Goal: Task Accomplishment & Management: Complete application form

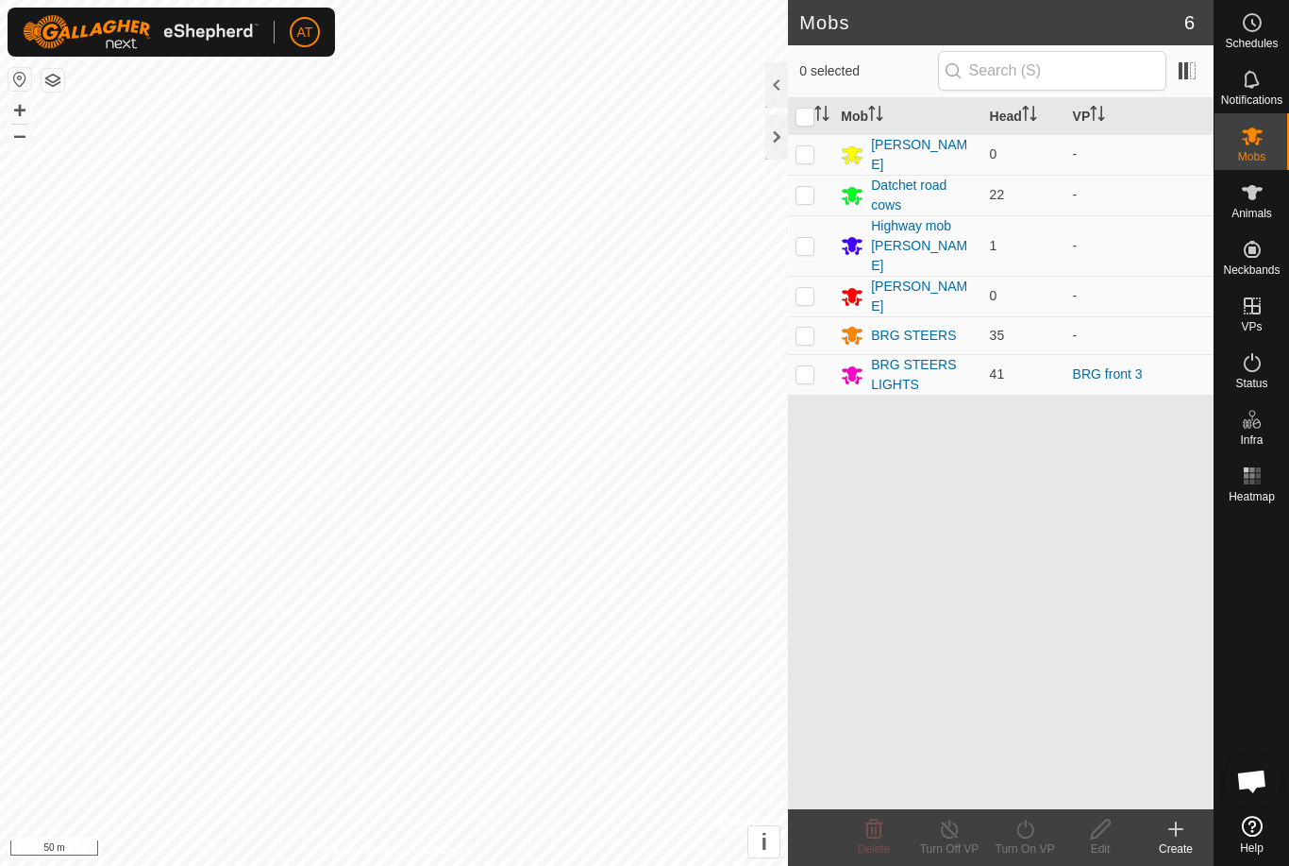
click at [811, 366] on p-checkbox at bounding box center [805, 373] width 19 height 15
checkbox input "true"
click at [1102, 835] on icon at bounding box center [1101, 828] width 24 height 23
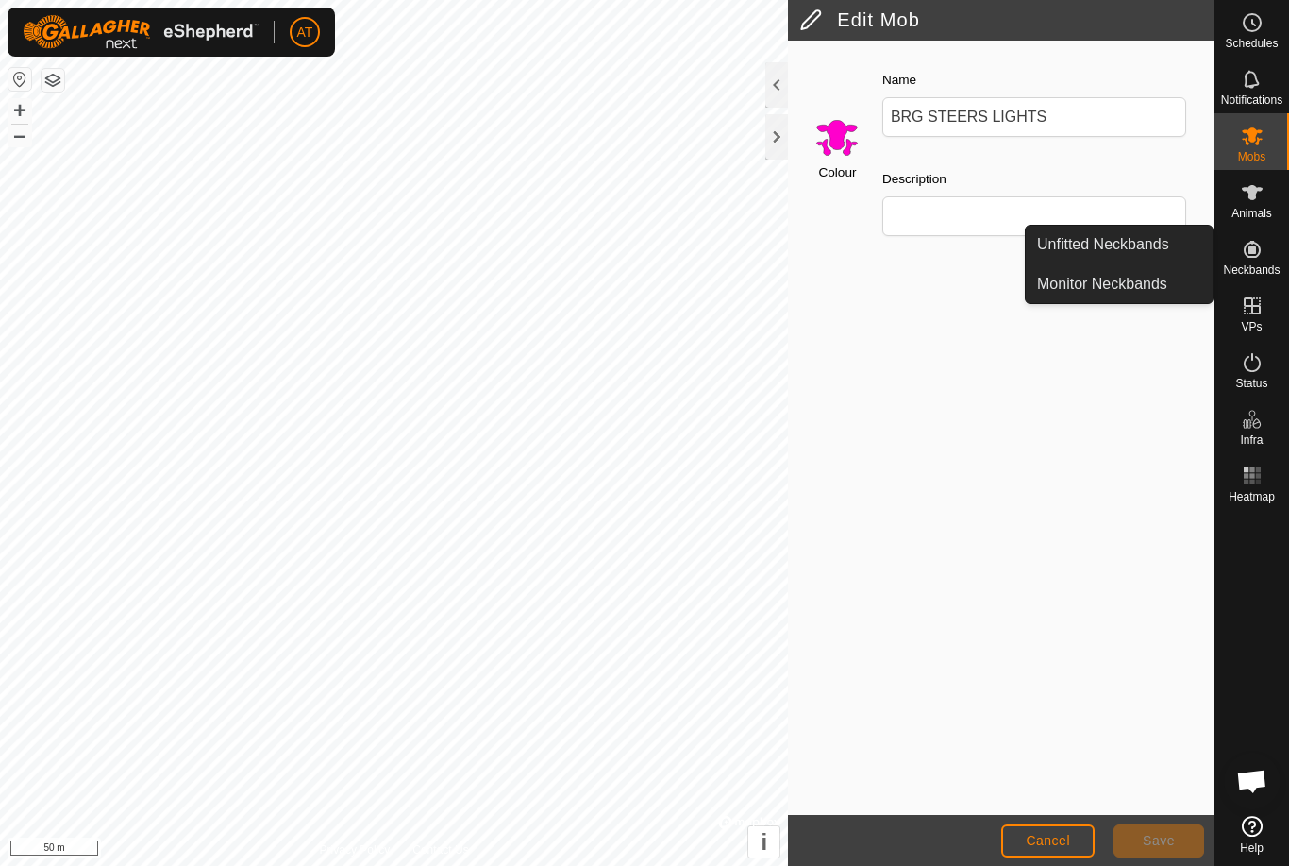
click at [1160, 244] on span "Unfitted Neckbands" at bounding box center [1103, 244] width 132 height 23
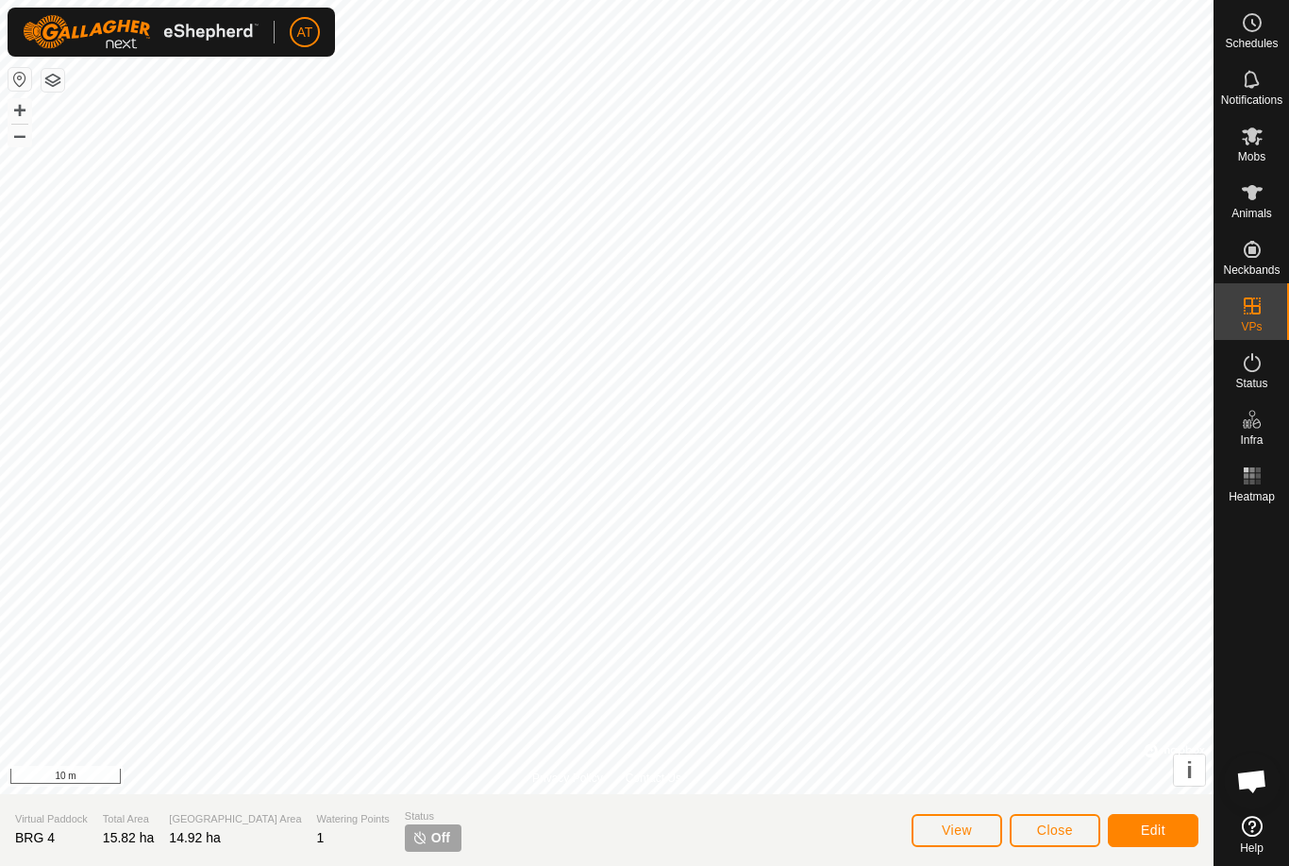
click at [1052, 836] on span "Close" at bounding box center [1055, 829] width 36 height 15
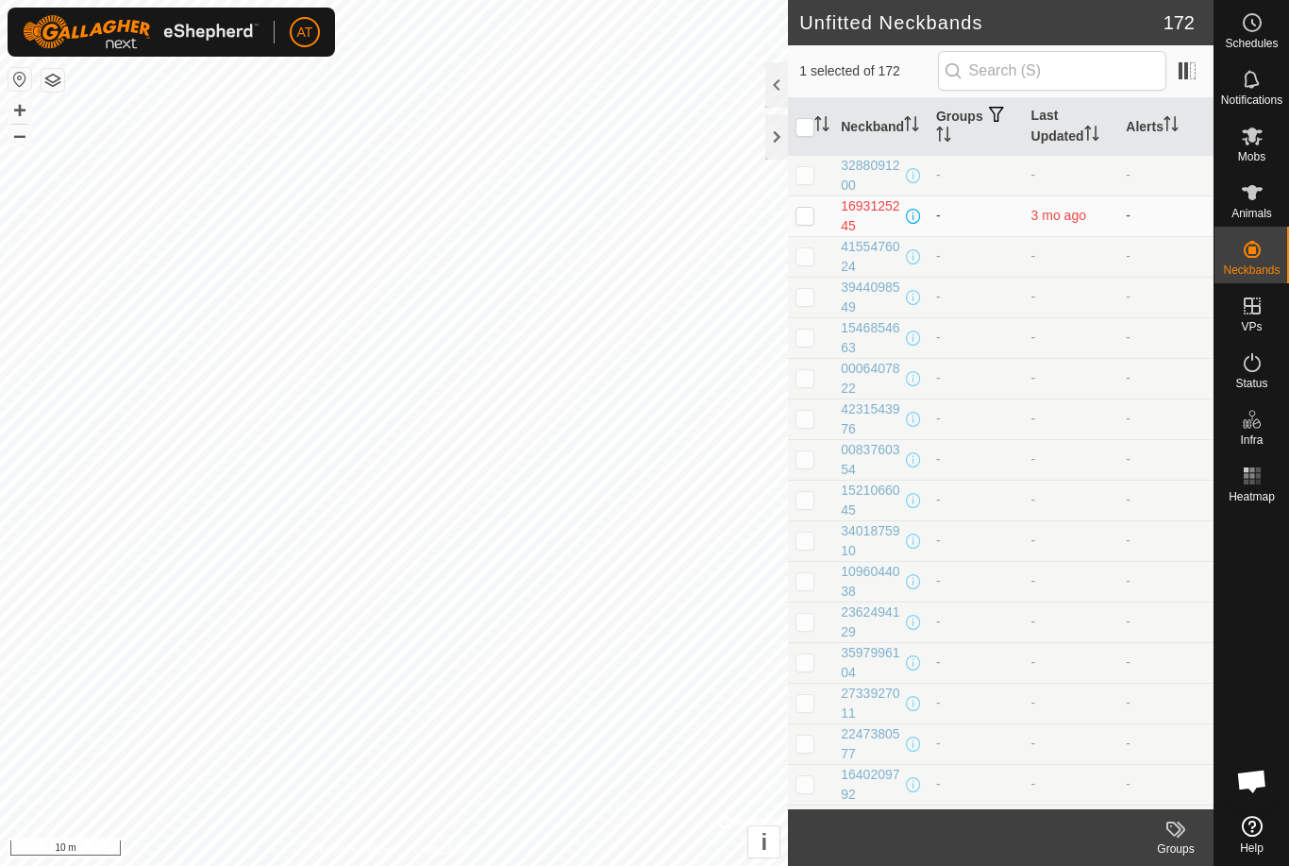
checkbox input "true"
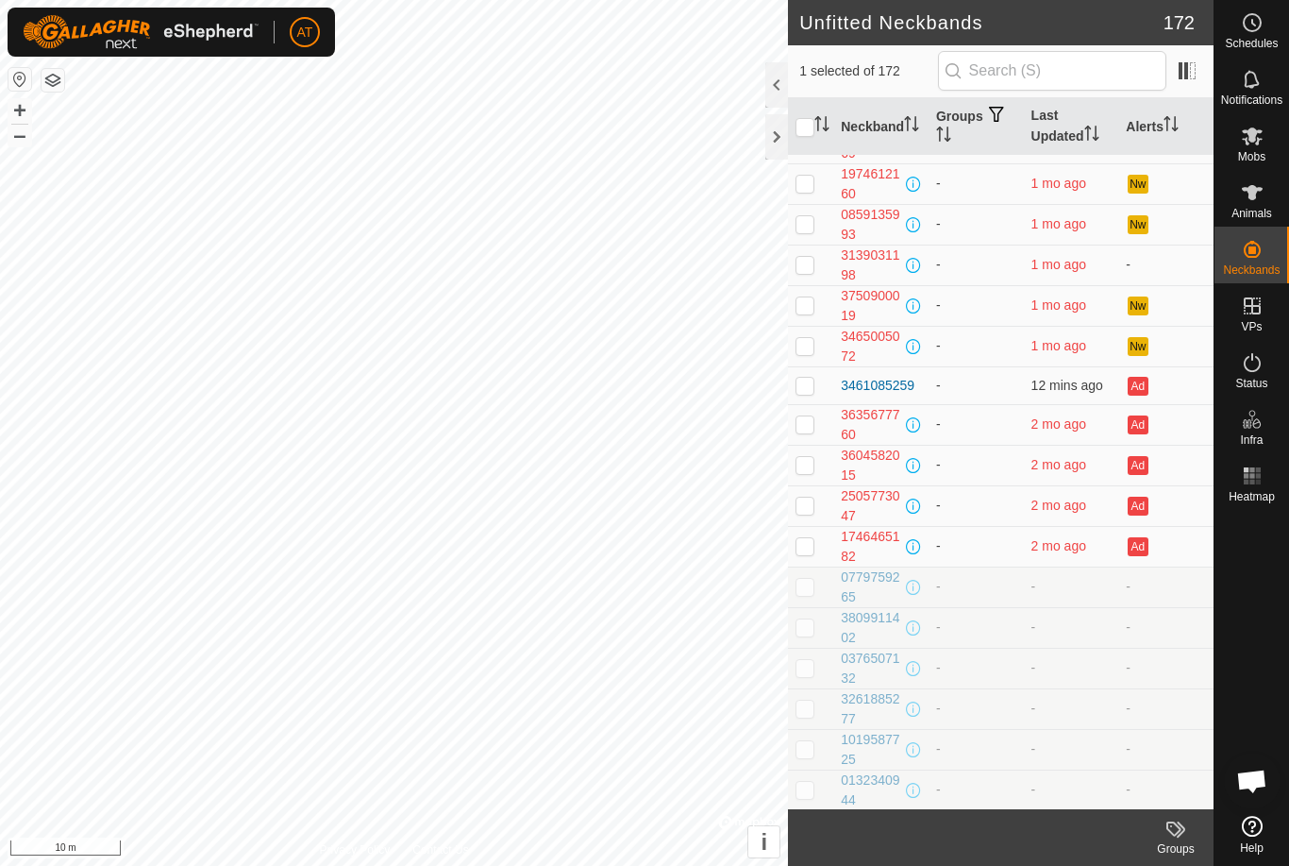
scroll to position [1655, 0]
click at [1142, 341] on button "Nw" at bounding box center [1138, 347] width 21 height 19
click at [1249, 201] on icon at bounding box center [1252, 192] width 23 height 23
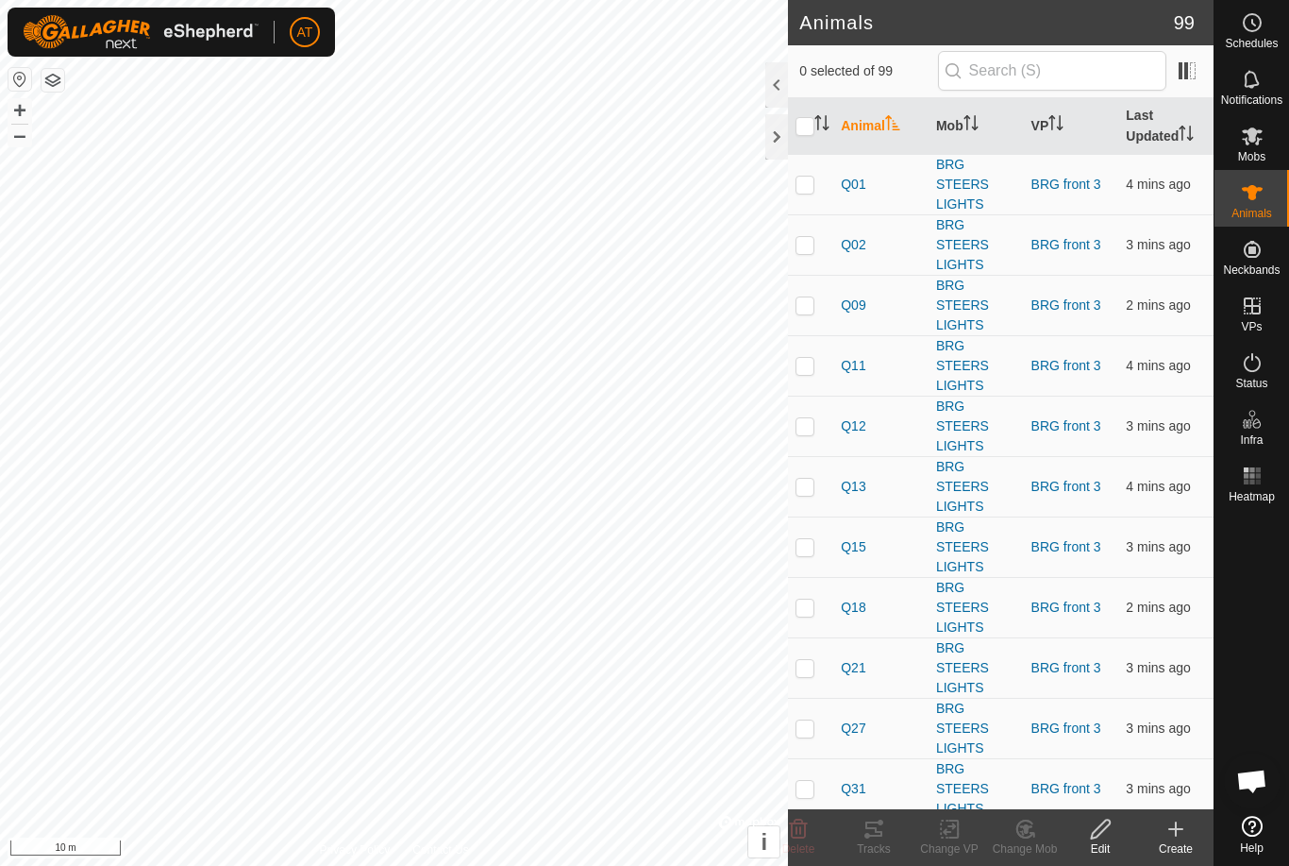
click at [1165, 833] on icon at bounding box center [1176, 828] width 23 height 23
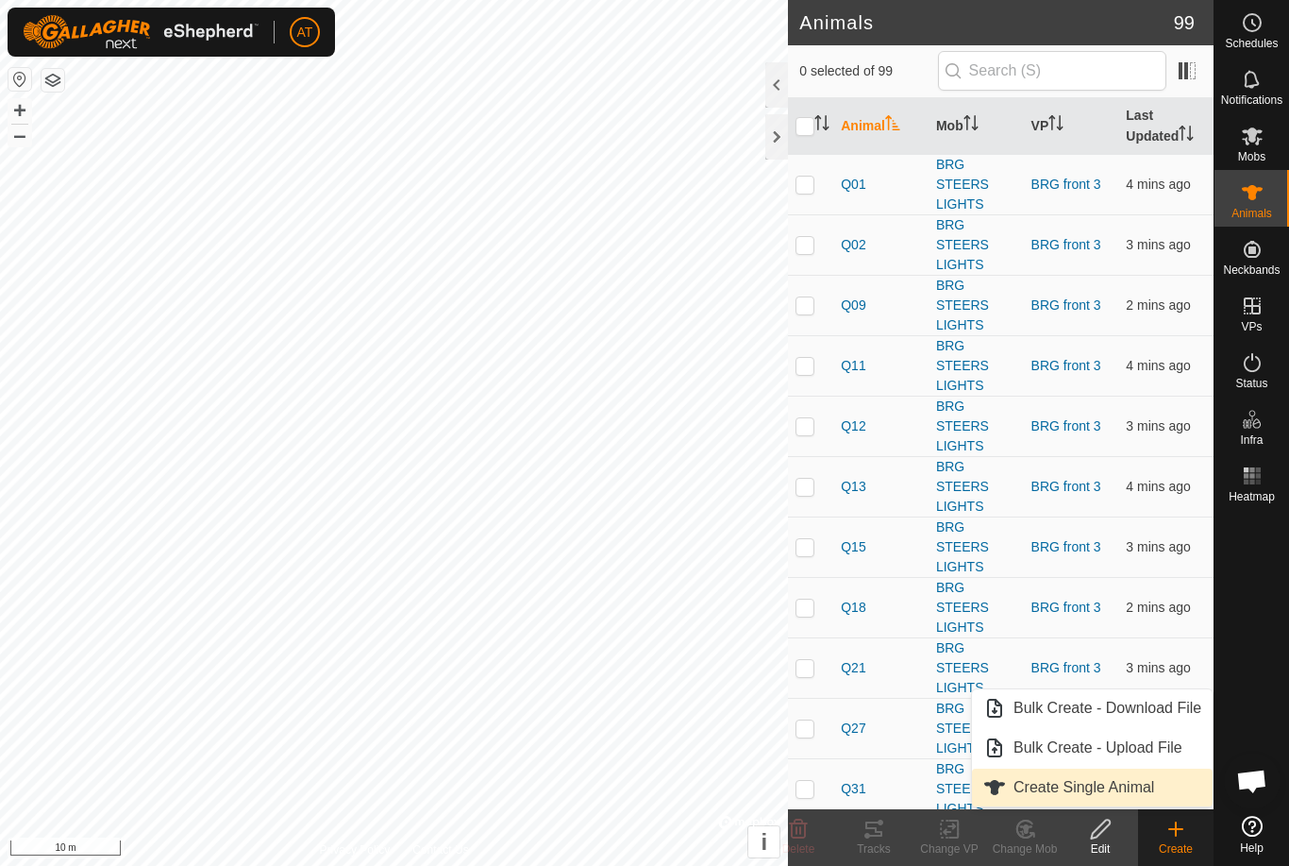
click at [1120, 777] on span "Create Single Animal" at bounding box center [1084, 787] width 141 height 23
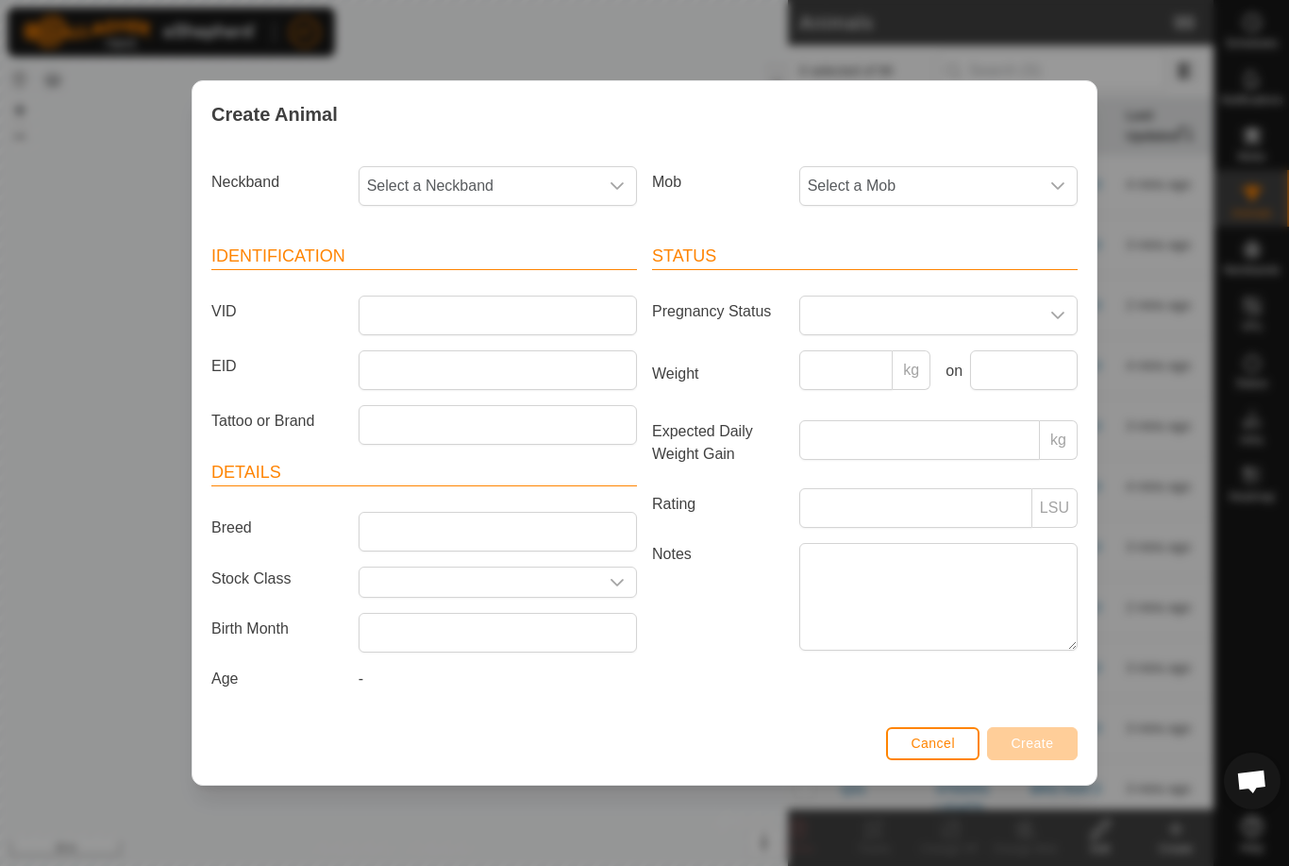
click at [575, 185] on span "Select a Neckband" at bounding box center [479, 186] width 239 height 38
type input "250574"
click at [526, 286] on li "2505749334" at bounding box center [499, 283] width 277 height 38
click at [949, 184] on span "Select a Mob" at bounding box center [919, 186] width 239 height 38
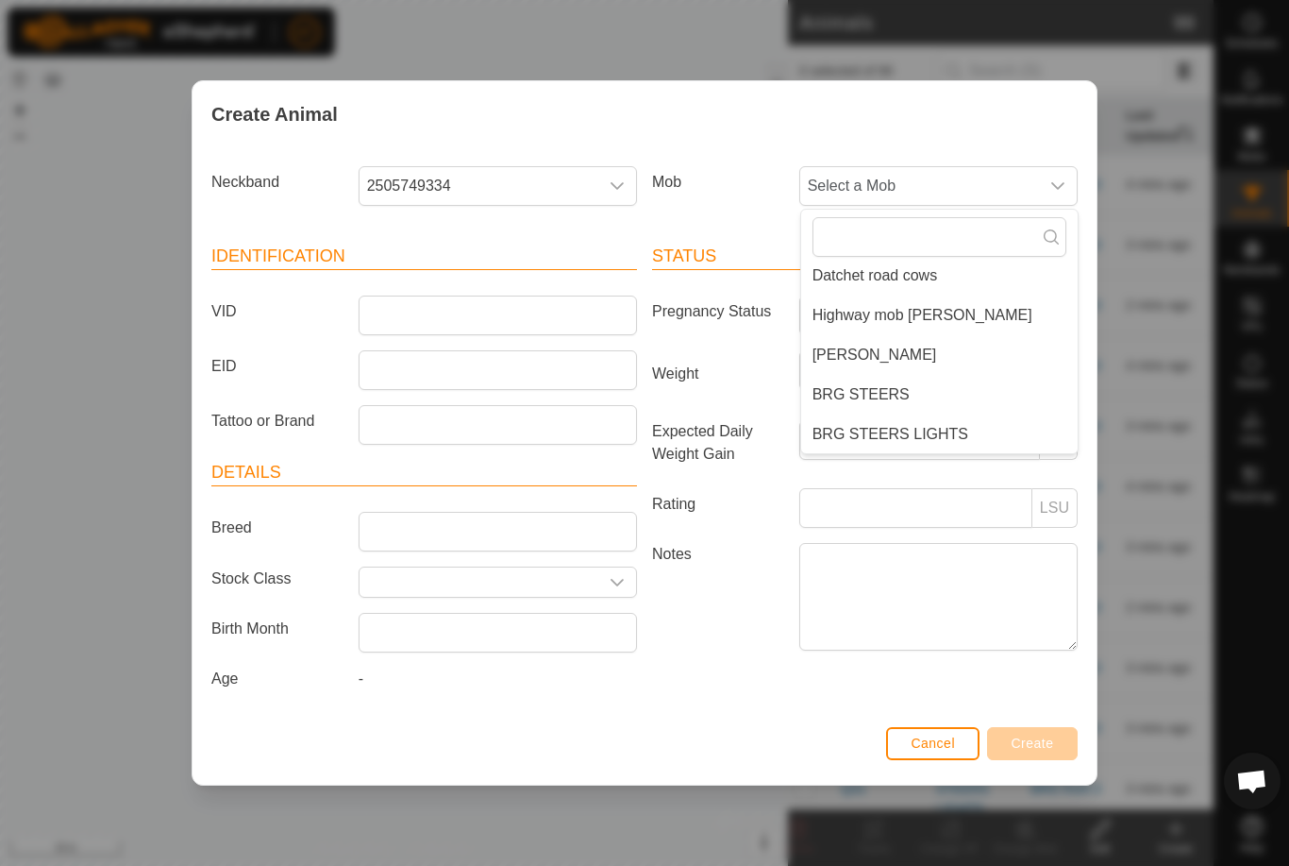
scroll to position [87, 0]
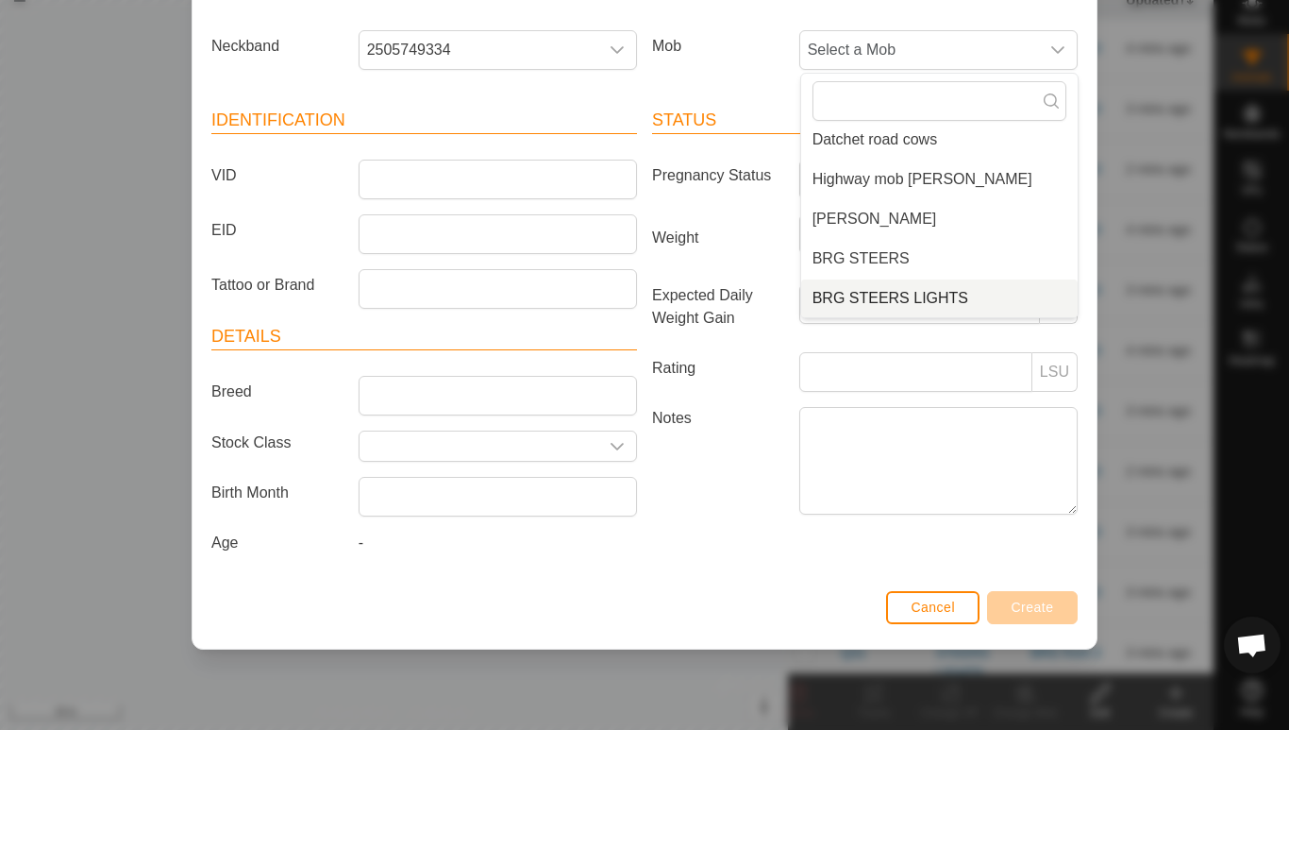
click at [952, 423] on span "BRG STEERS LIGHTS" at bounding box center [891, 434] width 156 height 23
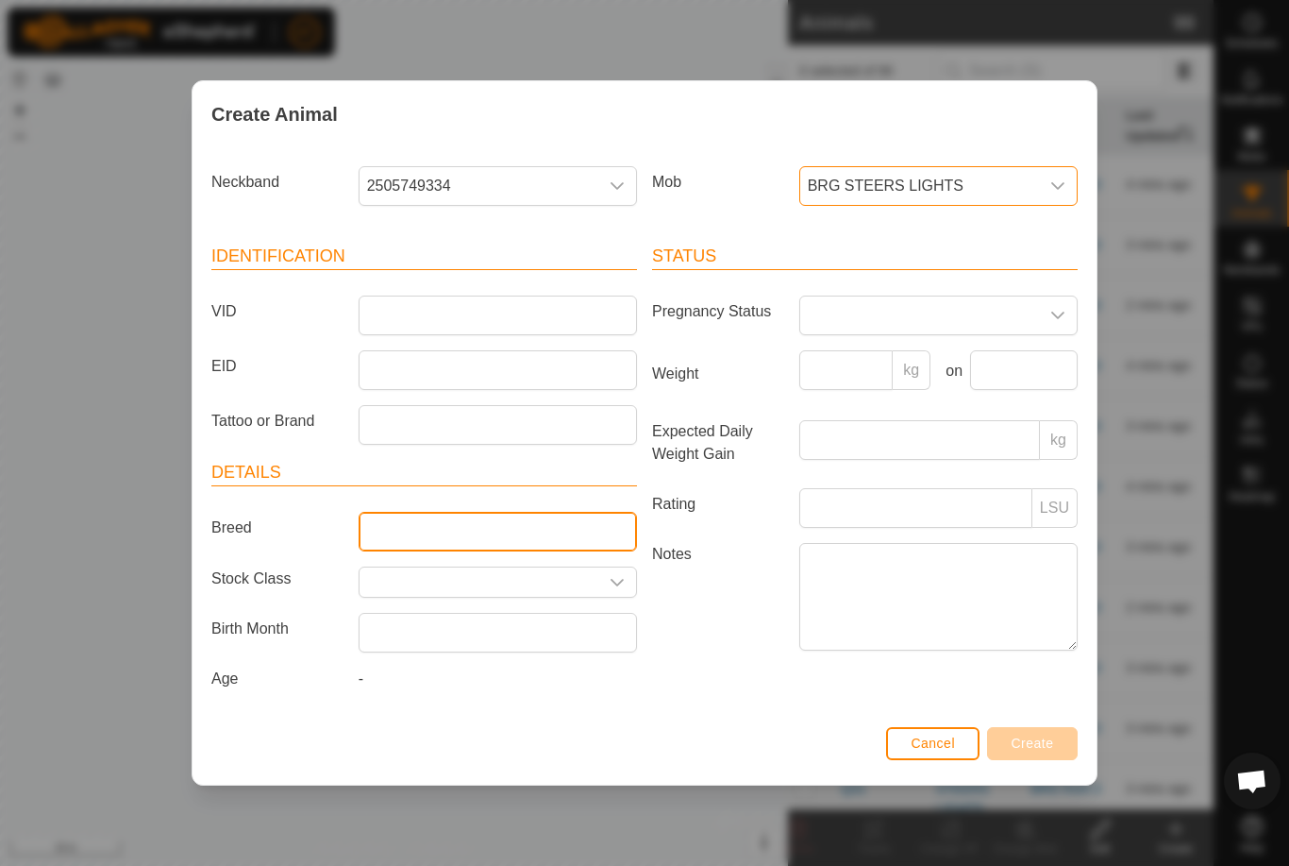
click at [597, 519] on input "Breed" at bounding box center [498, 532] width 278 height 40
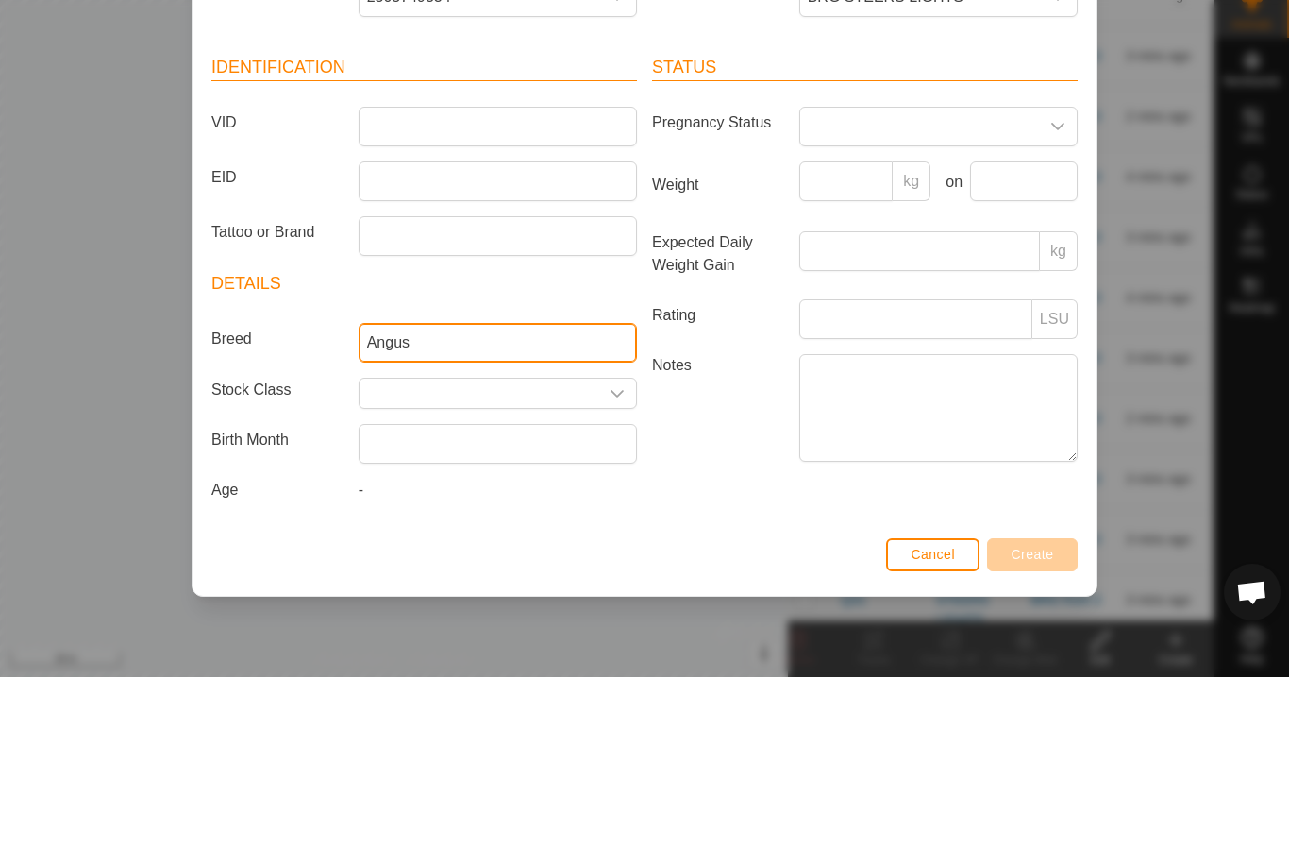
type input "Angus"
click at [1140, 228] on div "Create Animal Neckband 2505749334 Mob BRG STEERS LIGHTS Identification VID EID …" at bounding box center [644, 433] width 1289 height 866
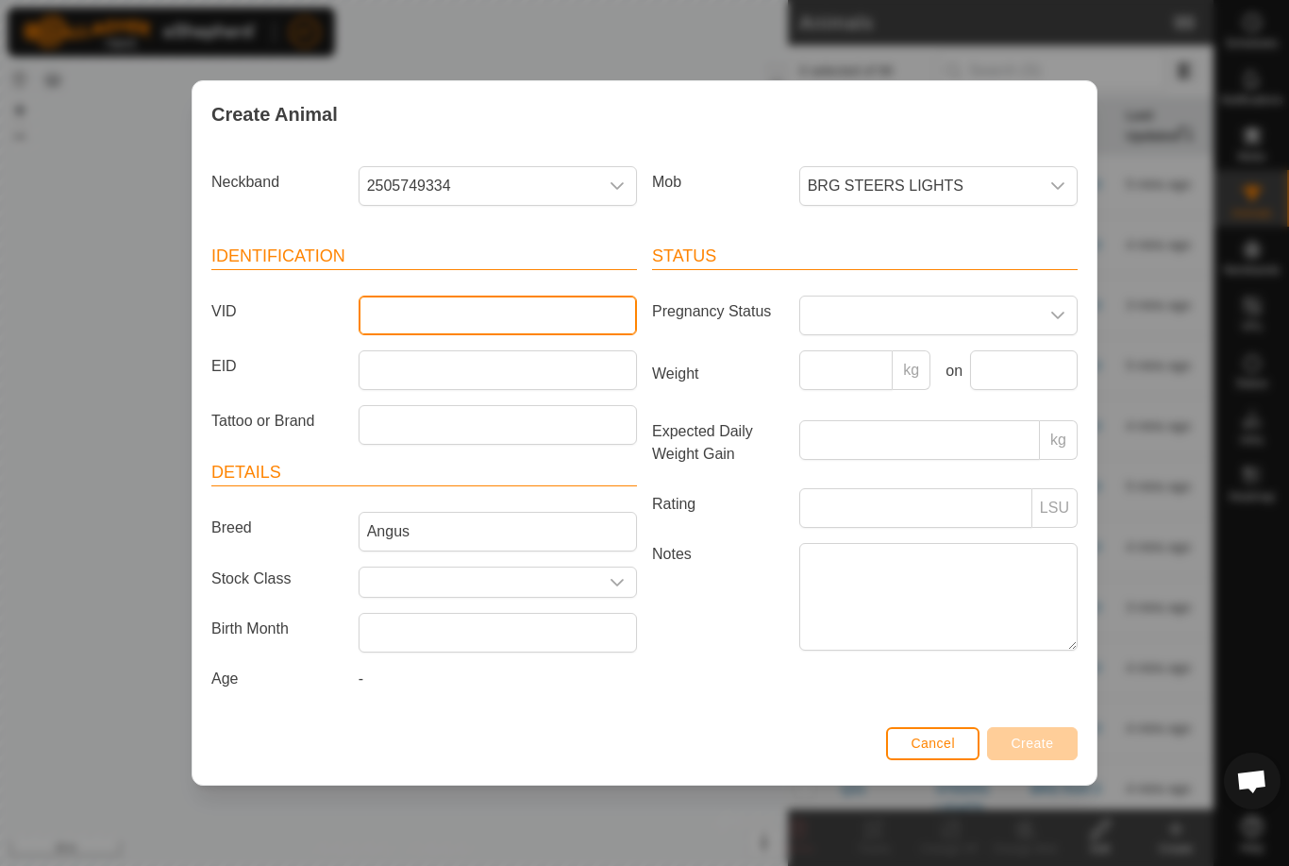
click at [414, 320] on input "VID" at bounding box center [498, 315] width 278 height 40
type input "?"
click at [1224, 259] on div "Create Animal Neckband 2505749334 Mob BRG STEERS LIGHTS Identification VID Unko…" at bounding box center [644, 433] width 1289 height 866
click at [600, 314] on input "Unkonow" at bounding box center [498, 315] width 278 height 40
type input "Unknown"
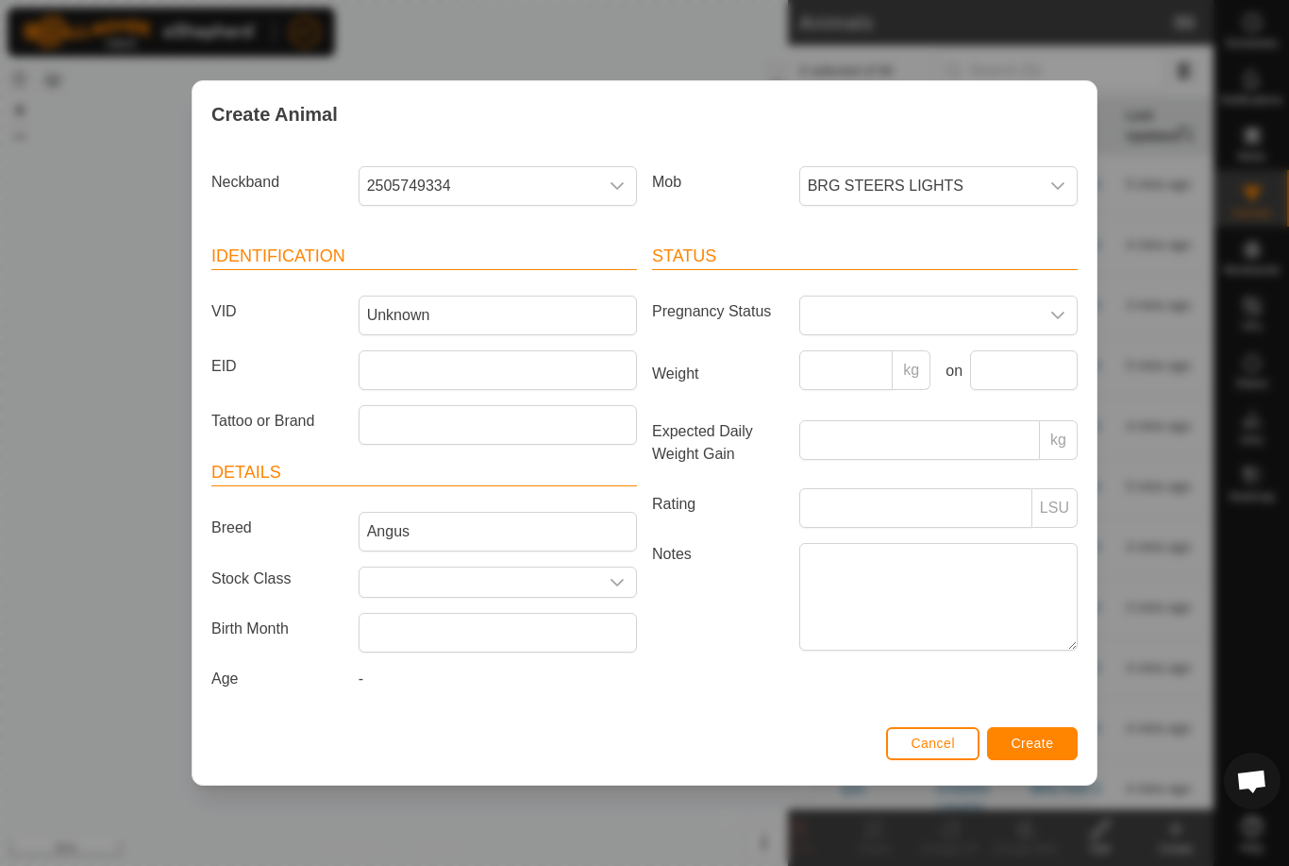
click at [1189, 233] on div "Create Animal Neckband 2505749334 Mob BRG STEERS LIGHTS Identification VID Unkn…" at bounding box center [644, 433] width 1289 height 866
click at [1035, 741] on span "Create" at bounding box center [1033, 742] width 42 height 15
